Goal: Download file/media

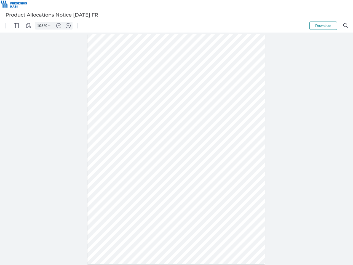
click at [16, 26] on img "Panel" at bounding box center [16, 25] width 5 height 5
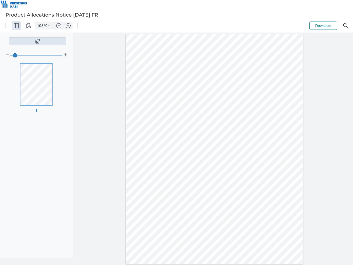
click at [28, 26] on img "View Controls" at bounding box center [28, 25] width 5 height 5
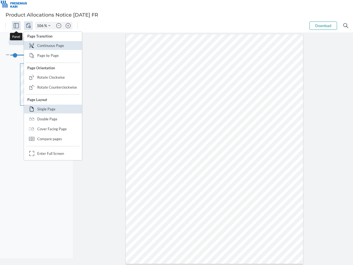
click at [41, 26] on input "106" at bounding box center [39, 25] width 9 height 5
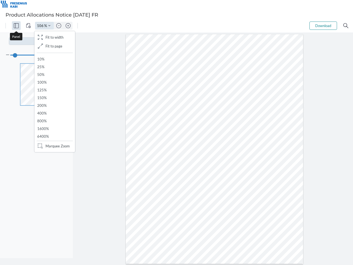
click at [49, 26] on img "Zoom Controls" at bounding box center [49, 26] width 2 height 2
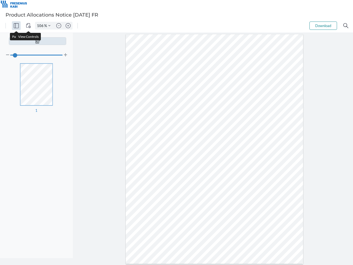
click at [59, 26] on img "Zoom out" at bounding box center [58, 25] width 5 height 5
click at [68, 26] on img "Zoom in" at bounding box center [68, 25] width 5 height 5
type input "106"
click at [323, 26] on button "Download" at bounding box center [324, 26] width 28 height 8
click at [346, 26] on img "Search" at bounding box center [345, 25] width 5 height 5
